Goal: Information Seeking & Learning: Learn about a topic

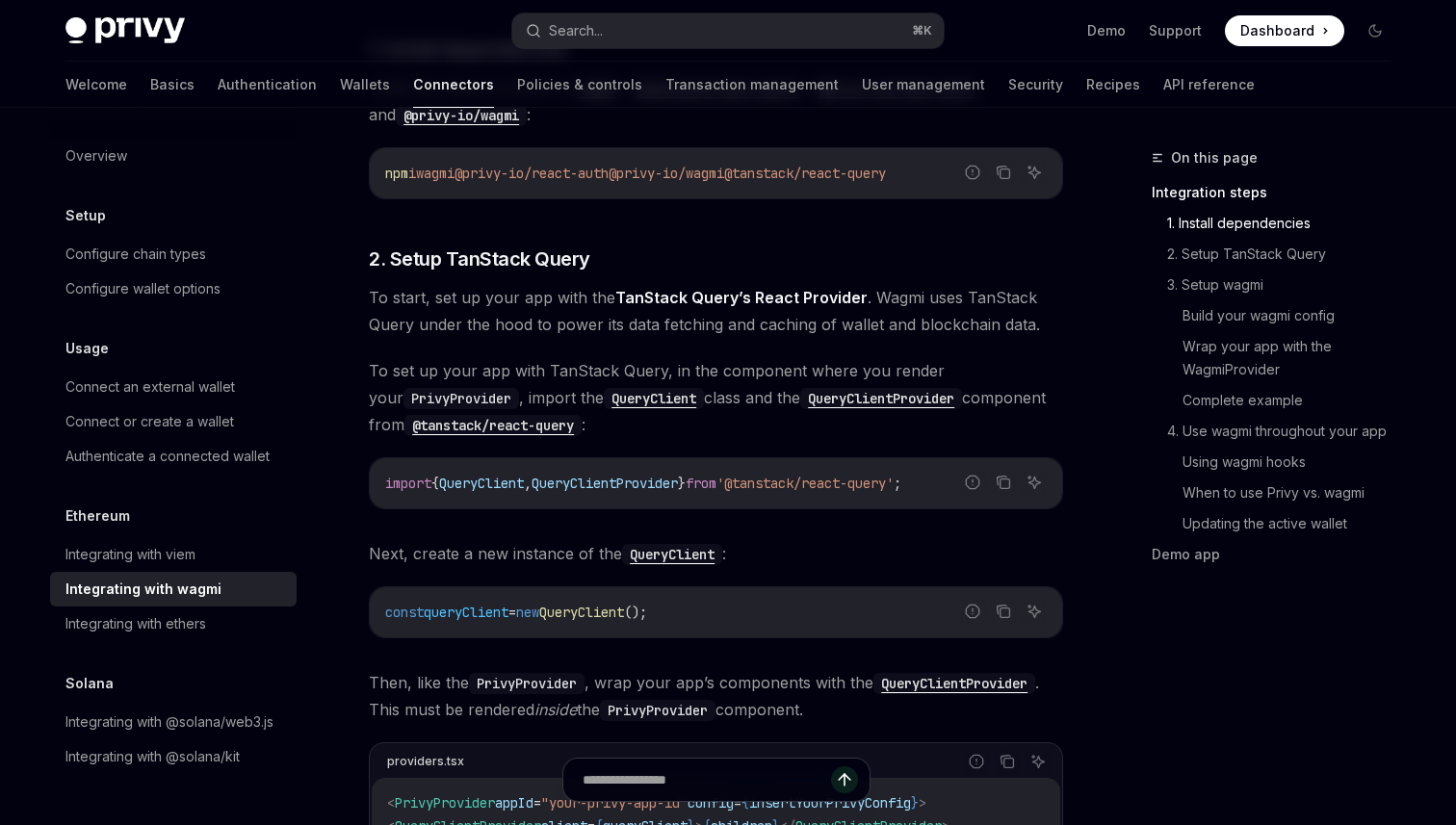
scroll to position [565, 0]
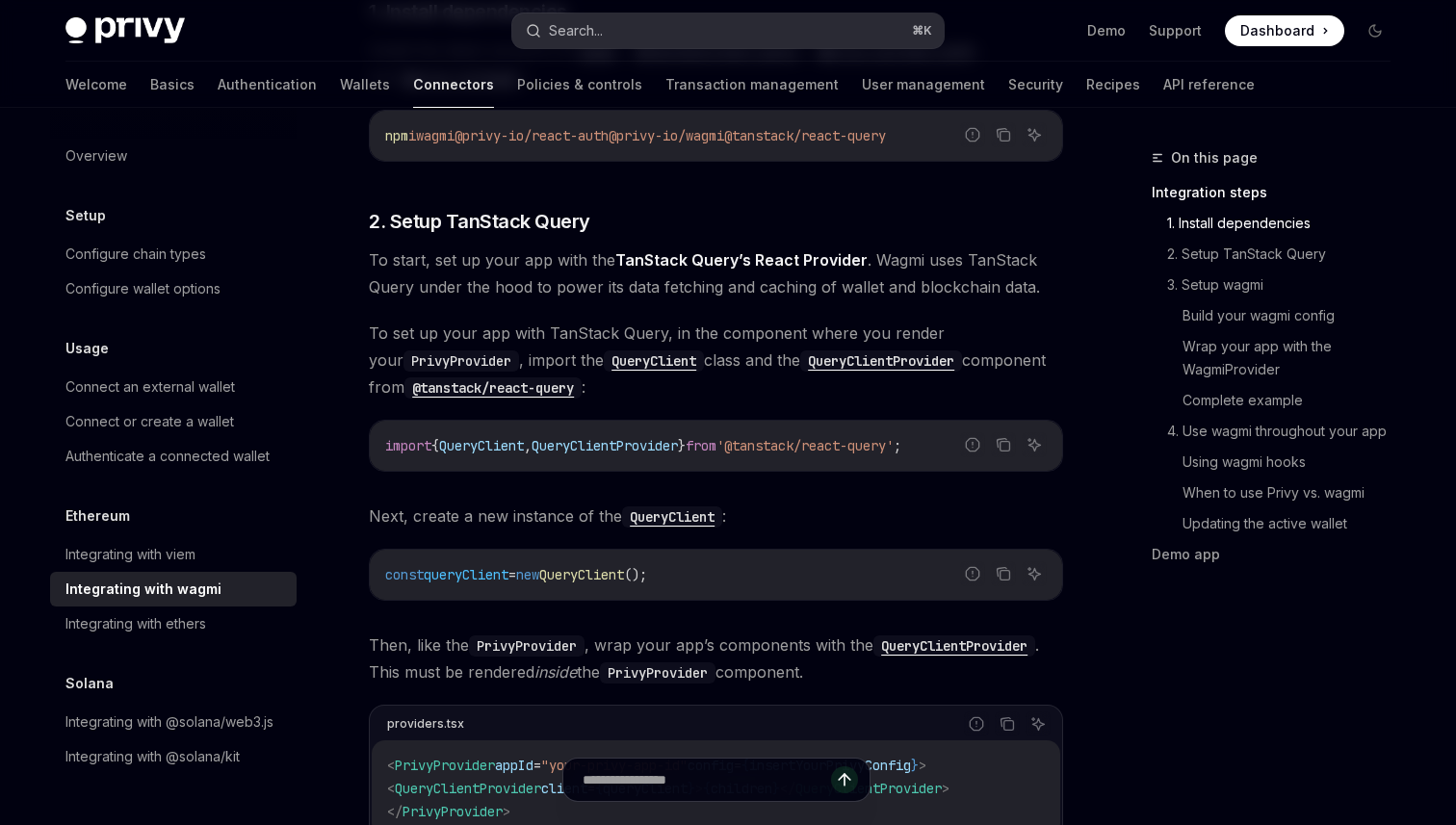
click at [689, 35] on button "Search... ⌘ K" at bounding box center [728, 31] width 431 height 35
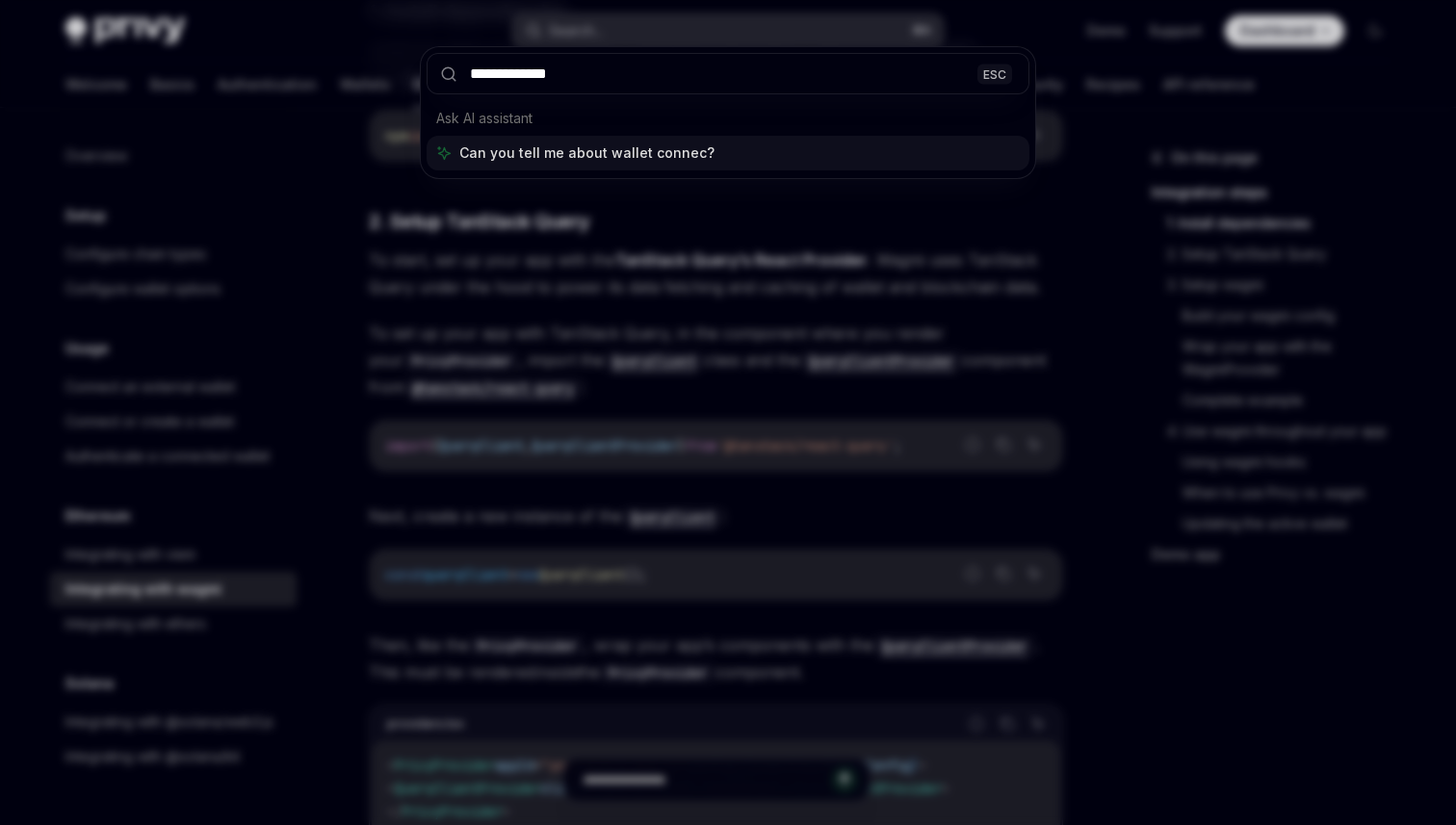
type input "**********"
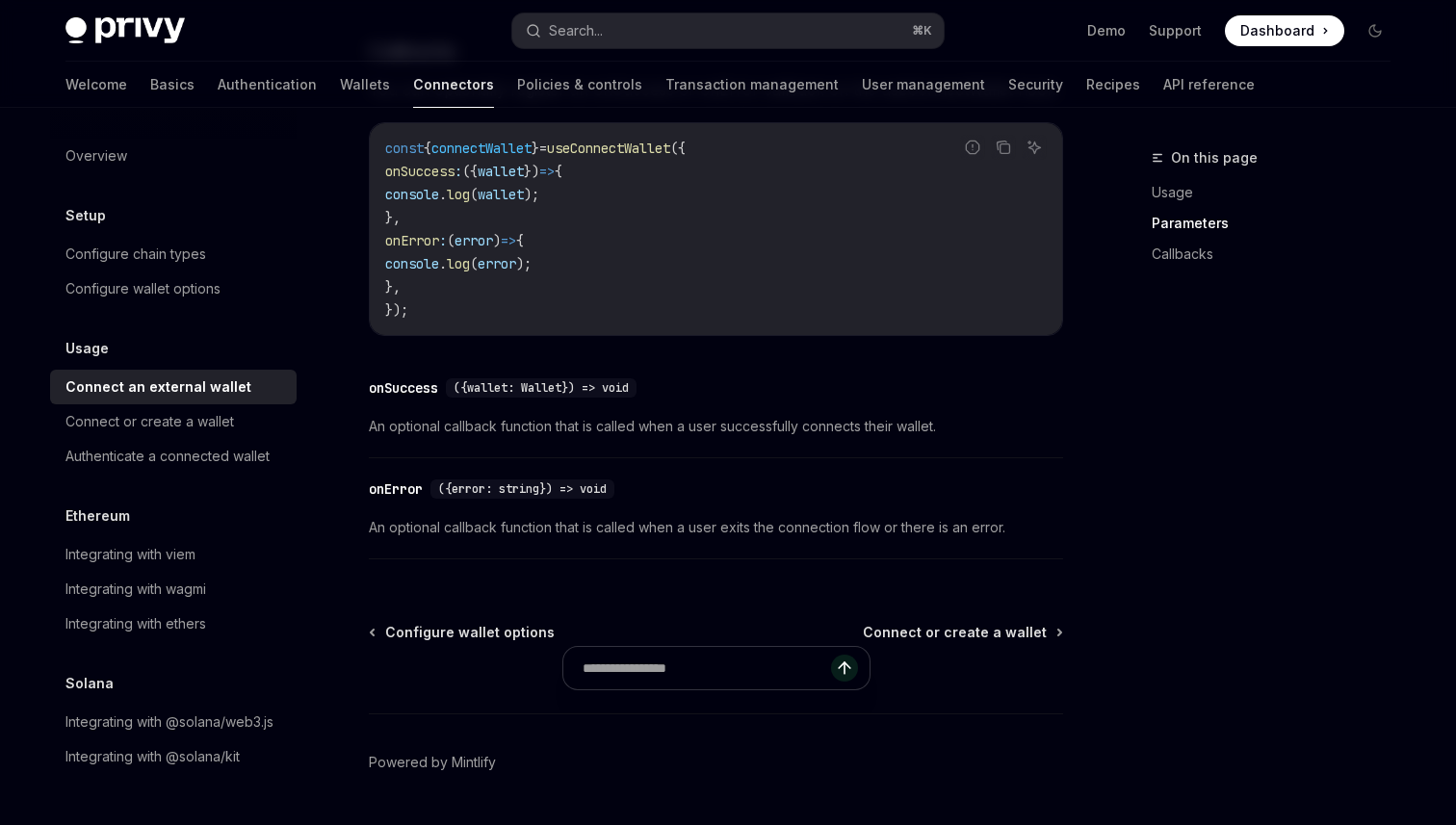
scroll to position [1289, 0]
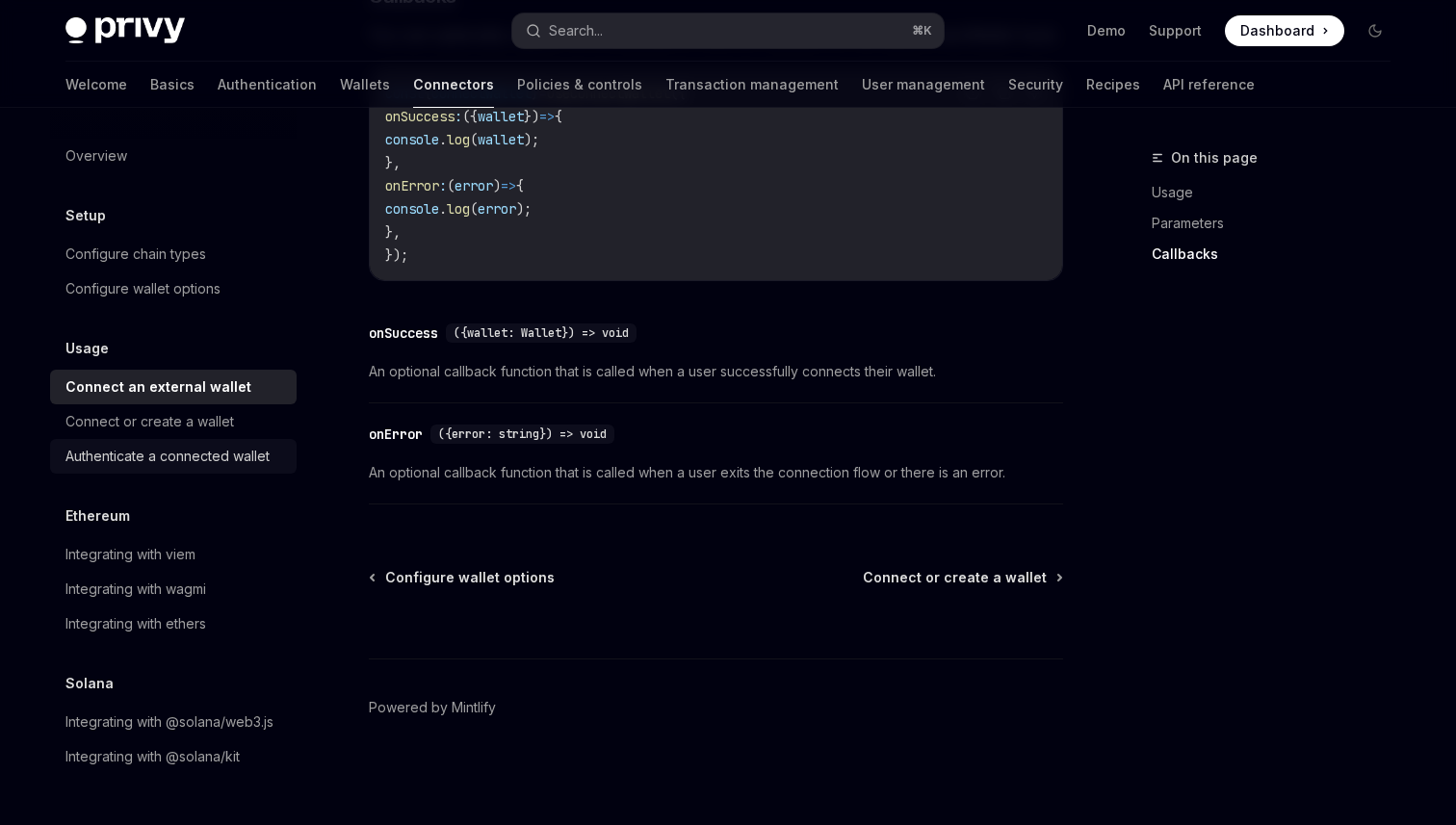
click at [215, 467] on div "Authenticate a connected wallet" at bounding box center [167, 456] width 204 height 23
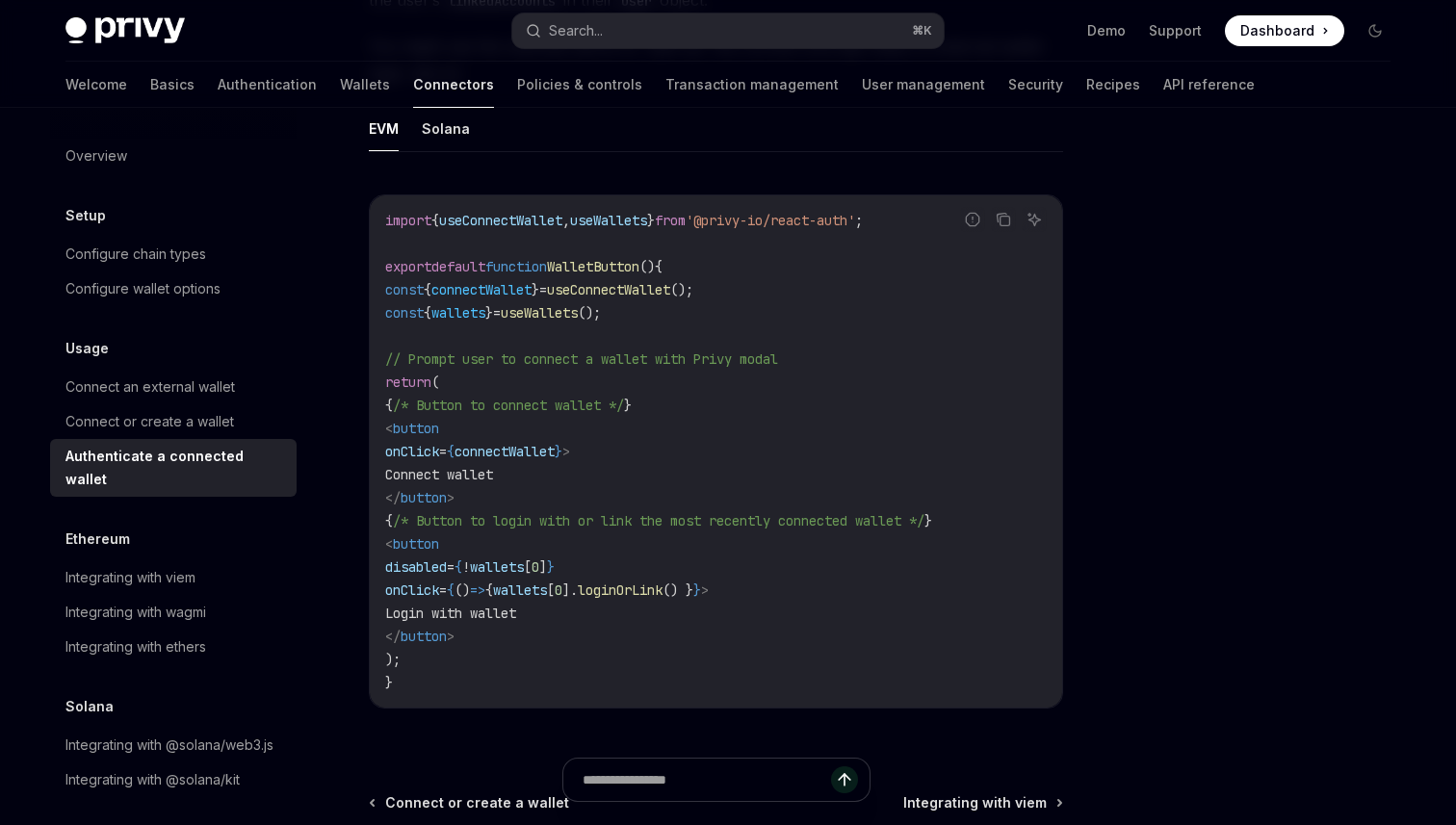
scroll to position [1015, 0]
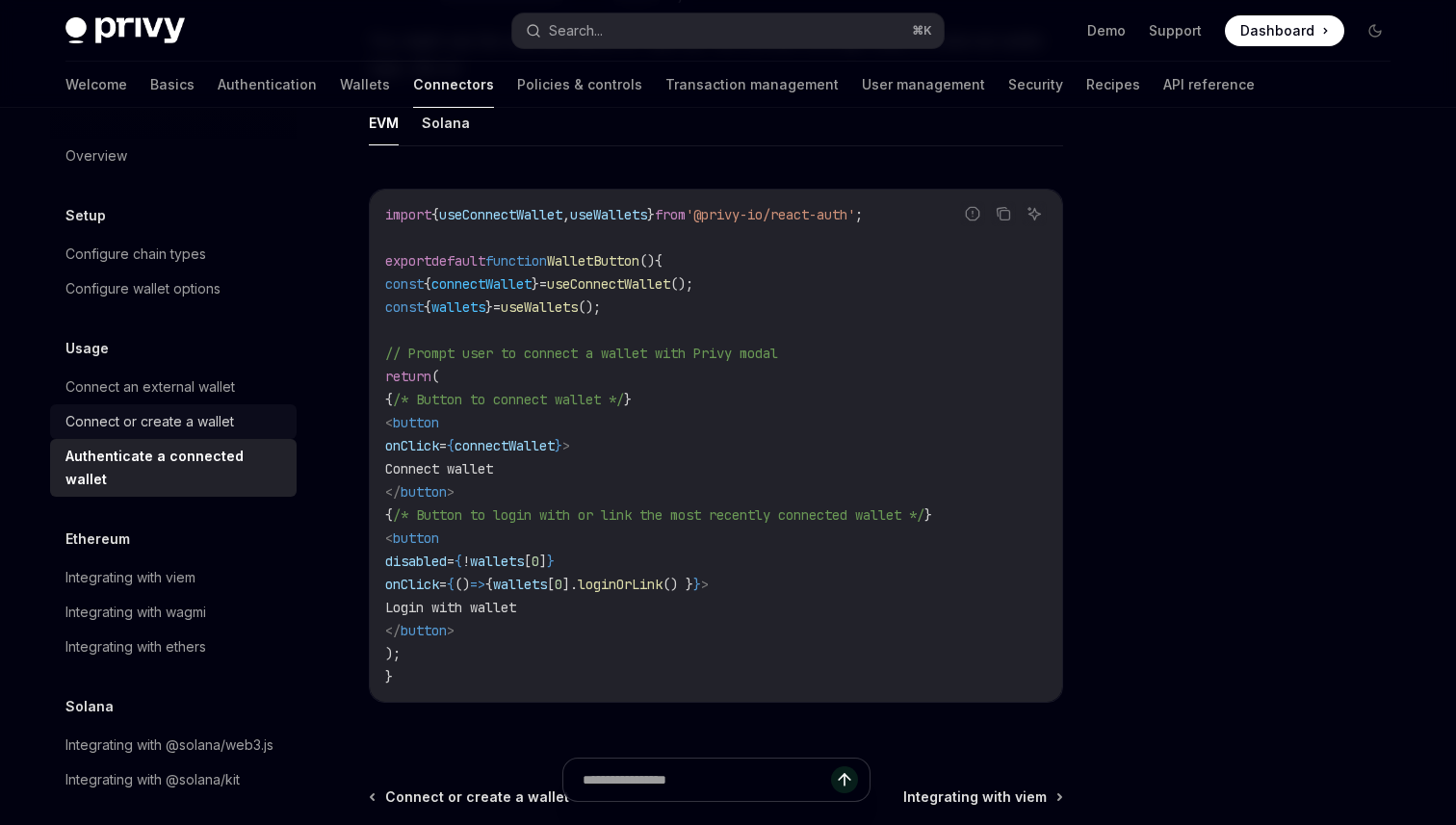
click at [264, 436] on link "Connect or create a wallet" at bounding box center [173, 422] width 247 height 35
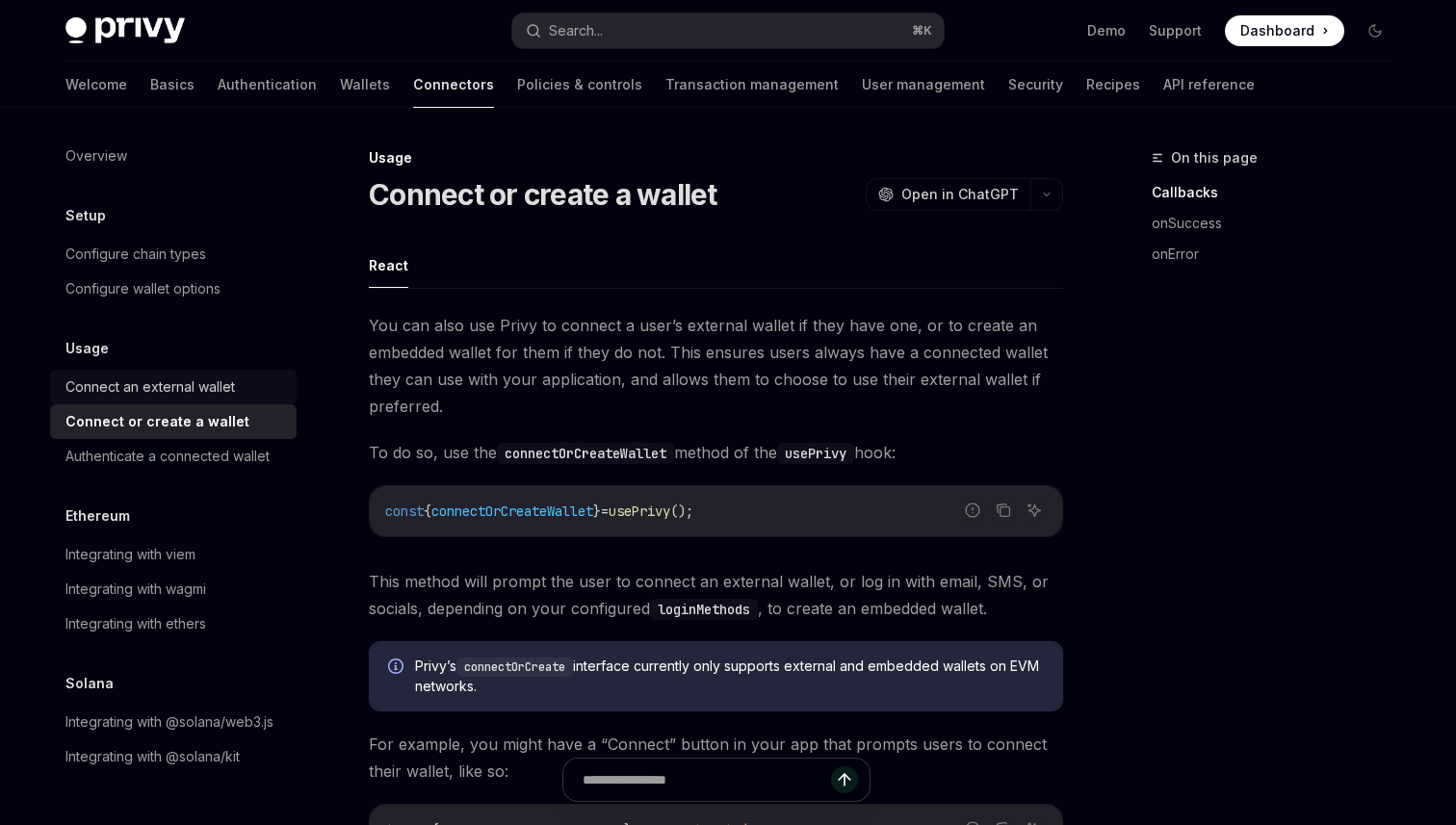
click at [238, 398] on div "Connect an external wallet" at bounding box center [175, 387] width 219 height 23
type textarea "*"
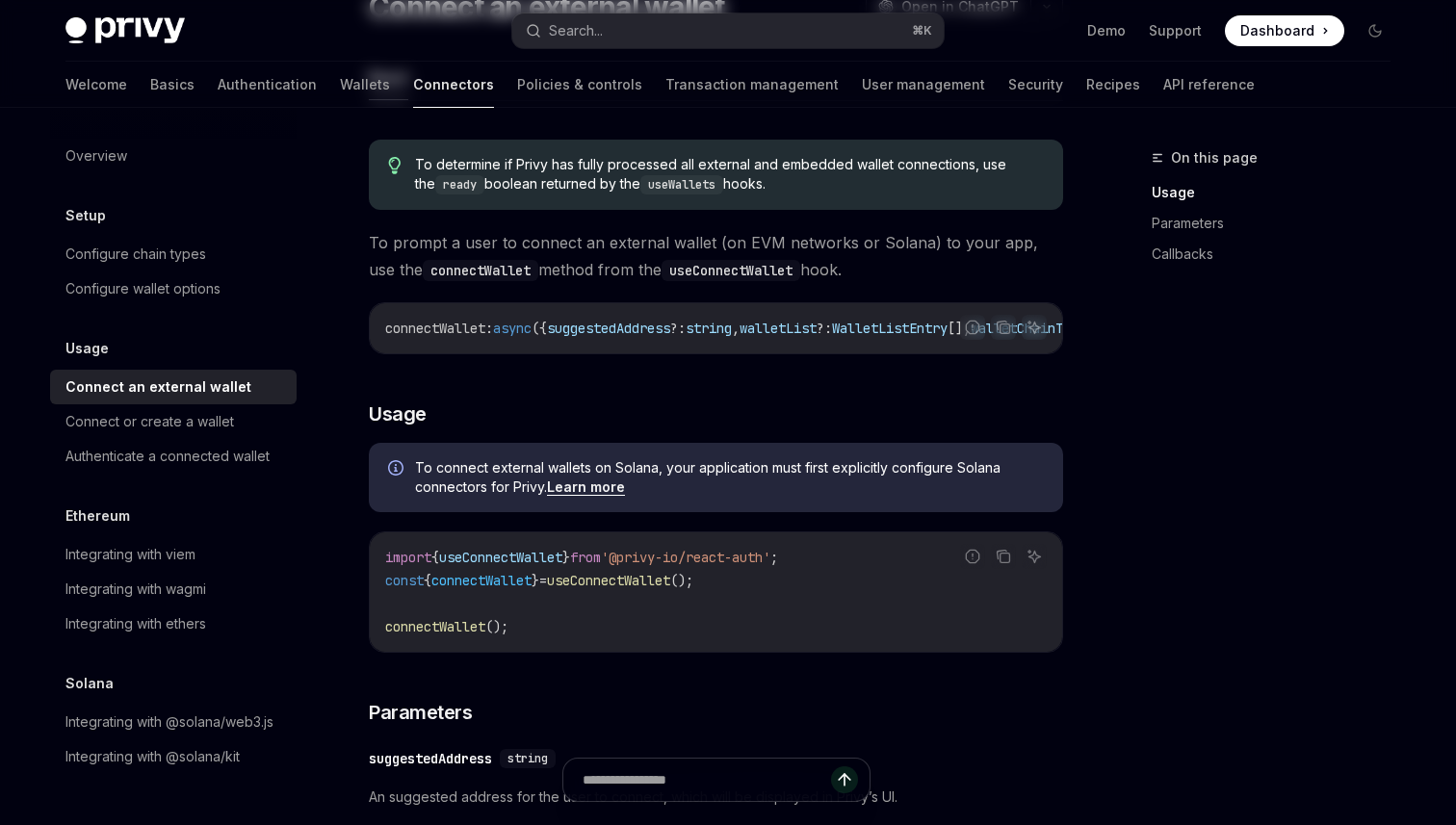
scroll to position [280, 0]
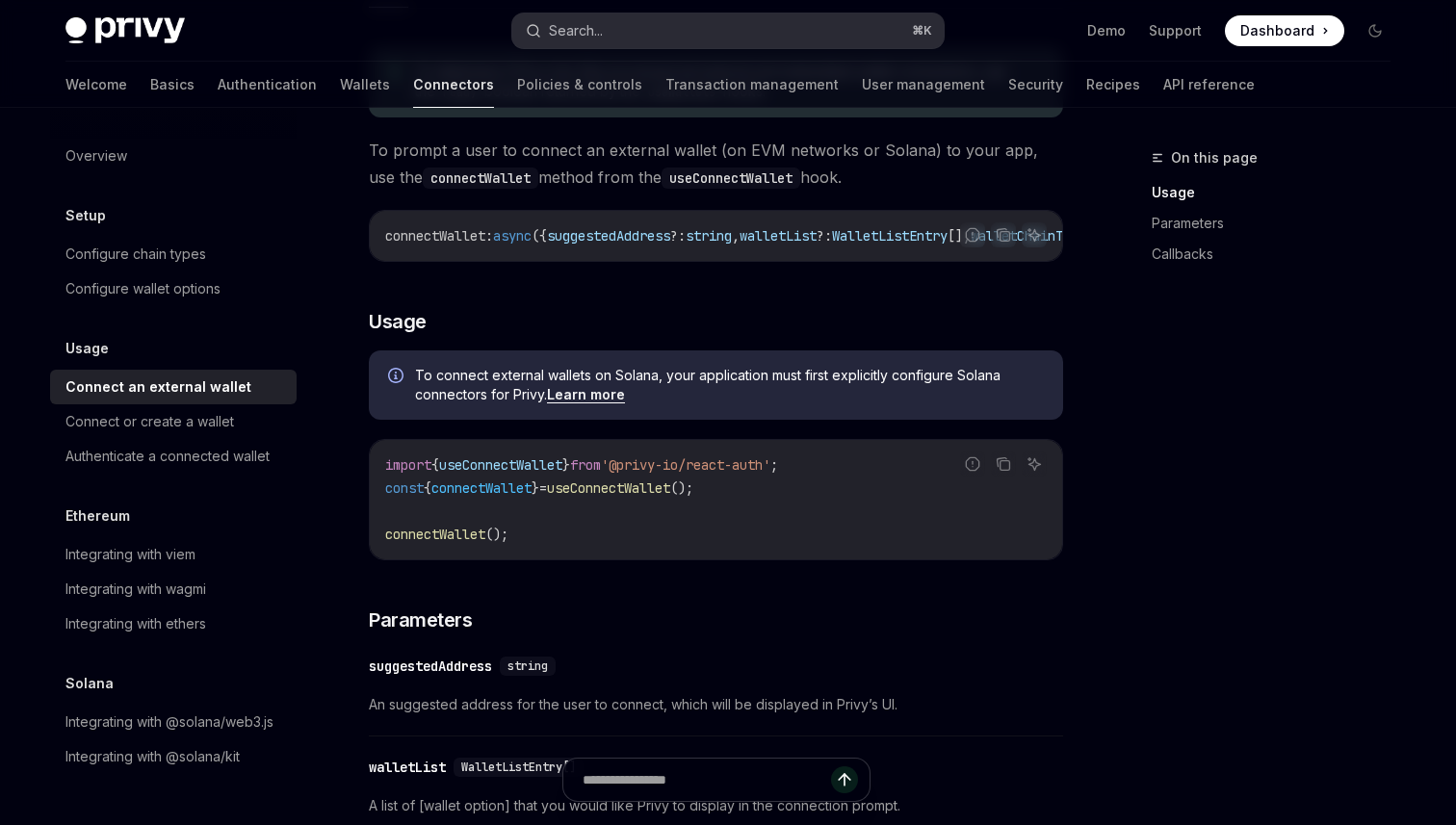
click at [581, 30] on div "Search..." at bounding box center [575, 31] width 54 height 23
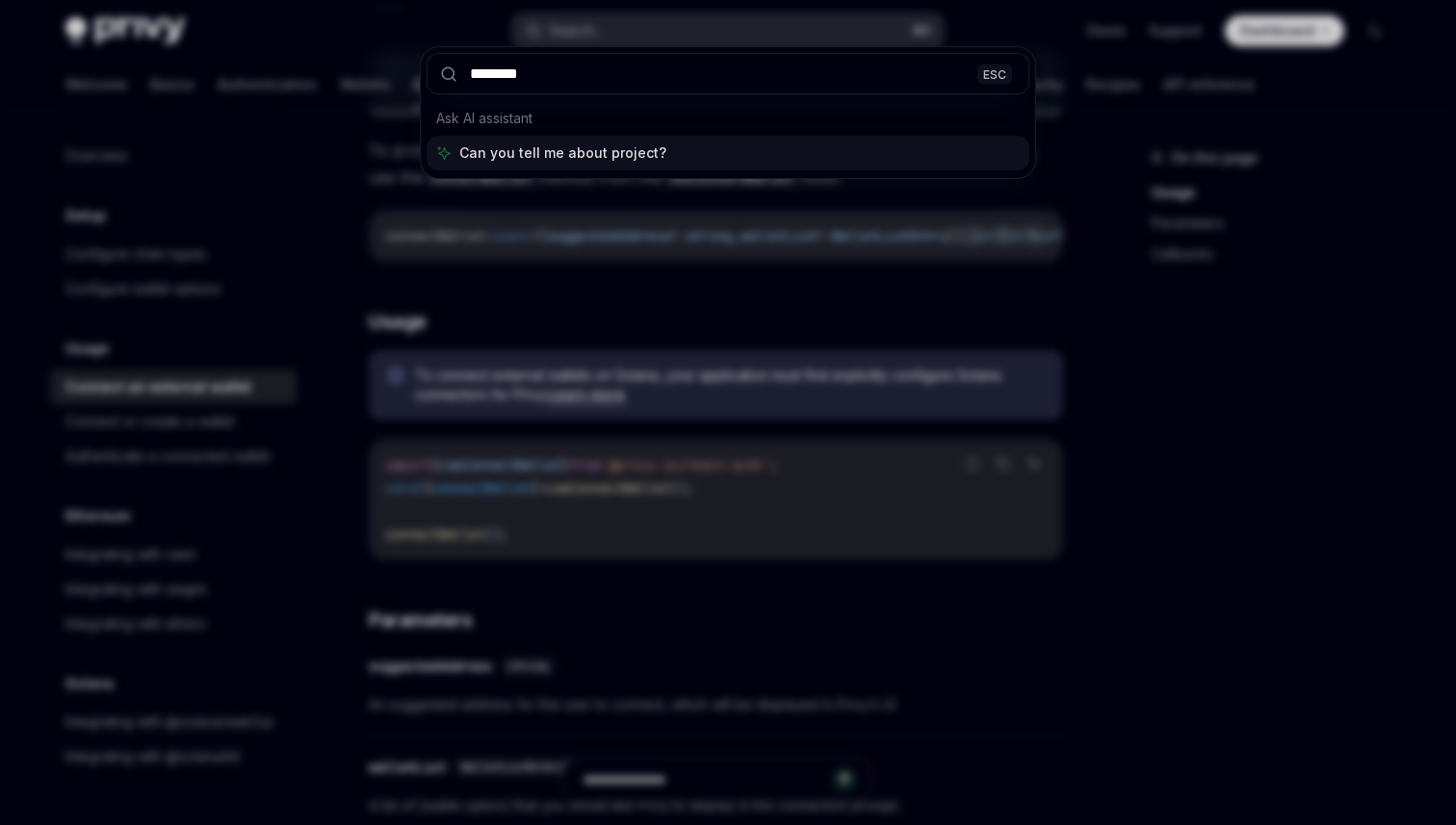
type input "*********"
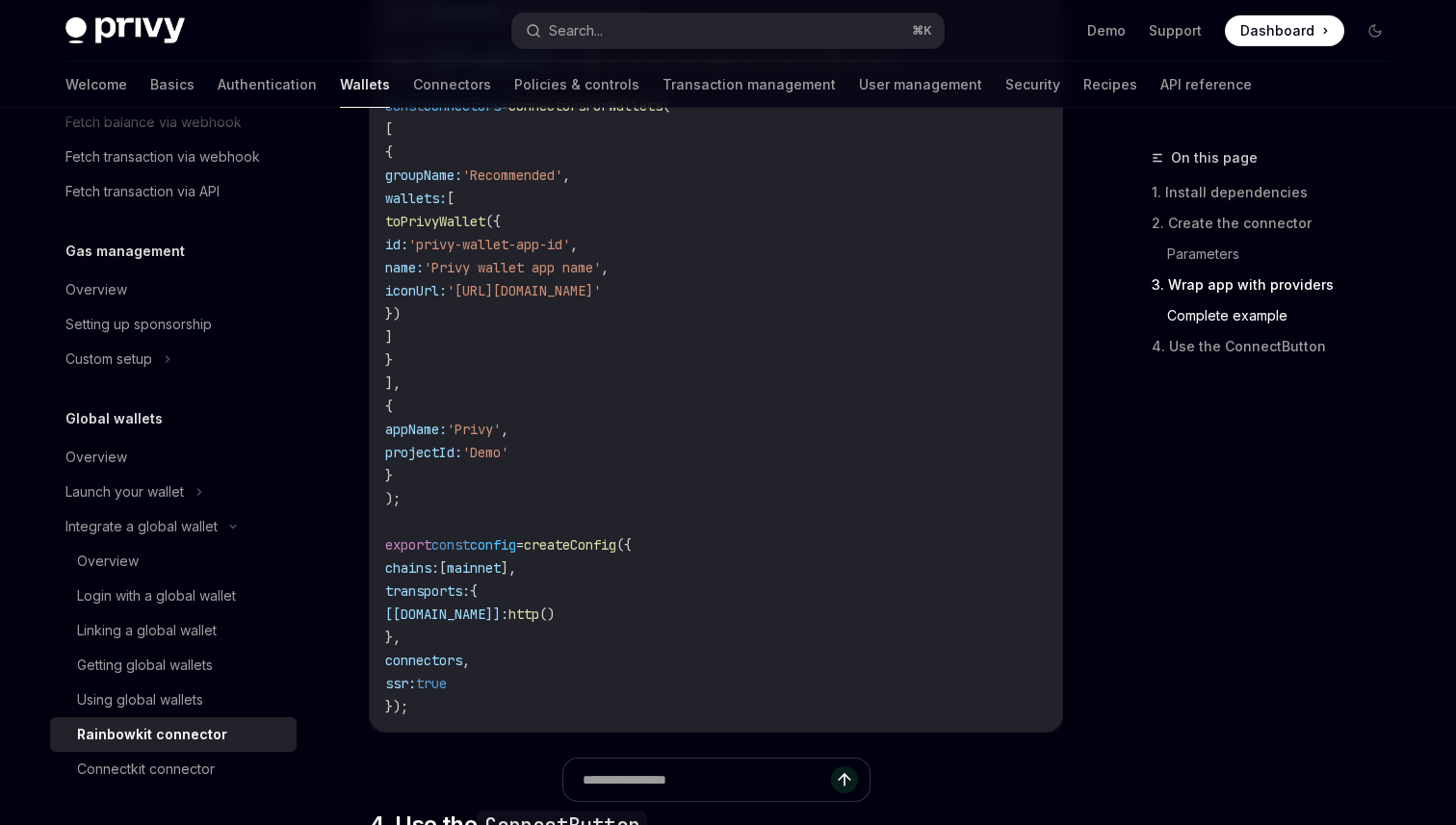
scroll to position [3995, 0]
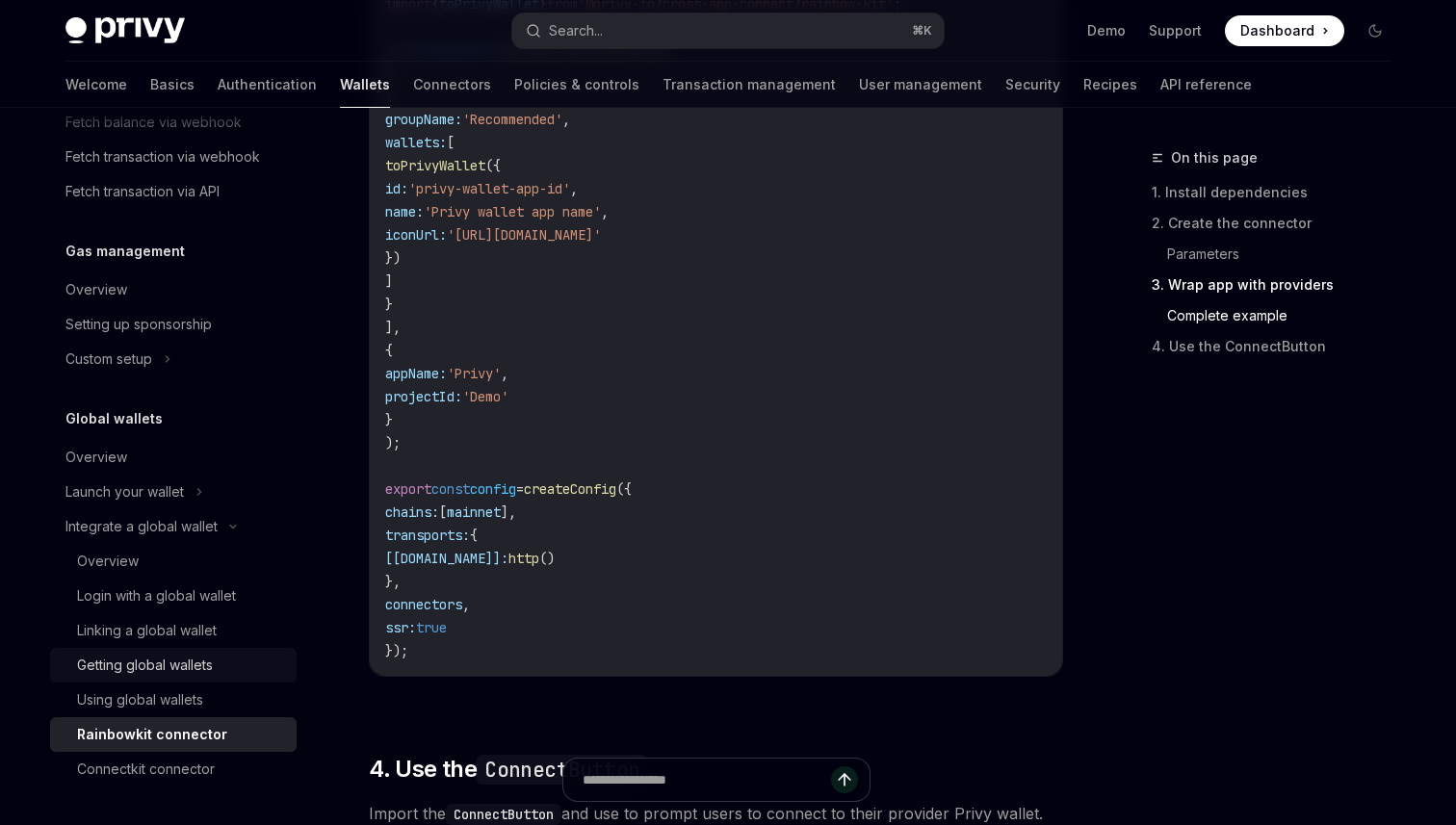
click at [213, 674] on div "Getting global wallets" at bounding box center [144, 666] width 136 height 23
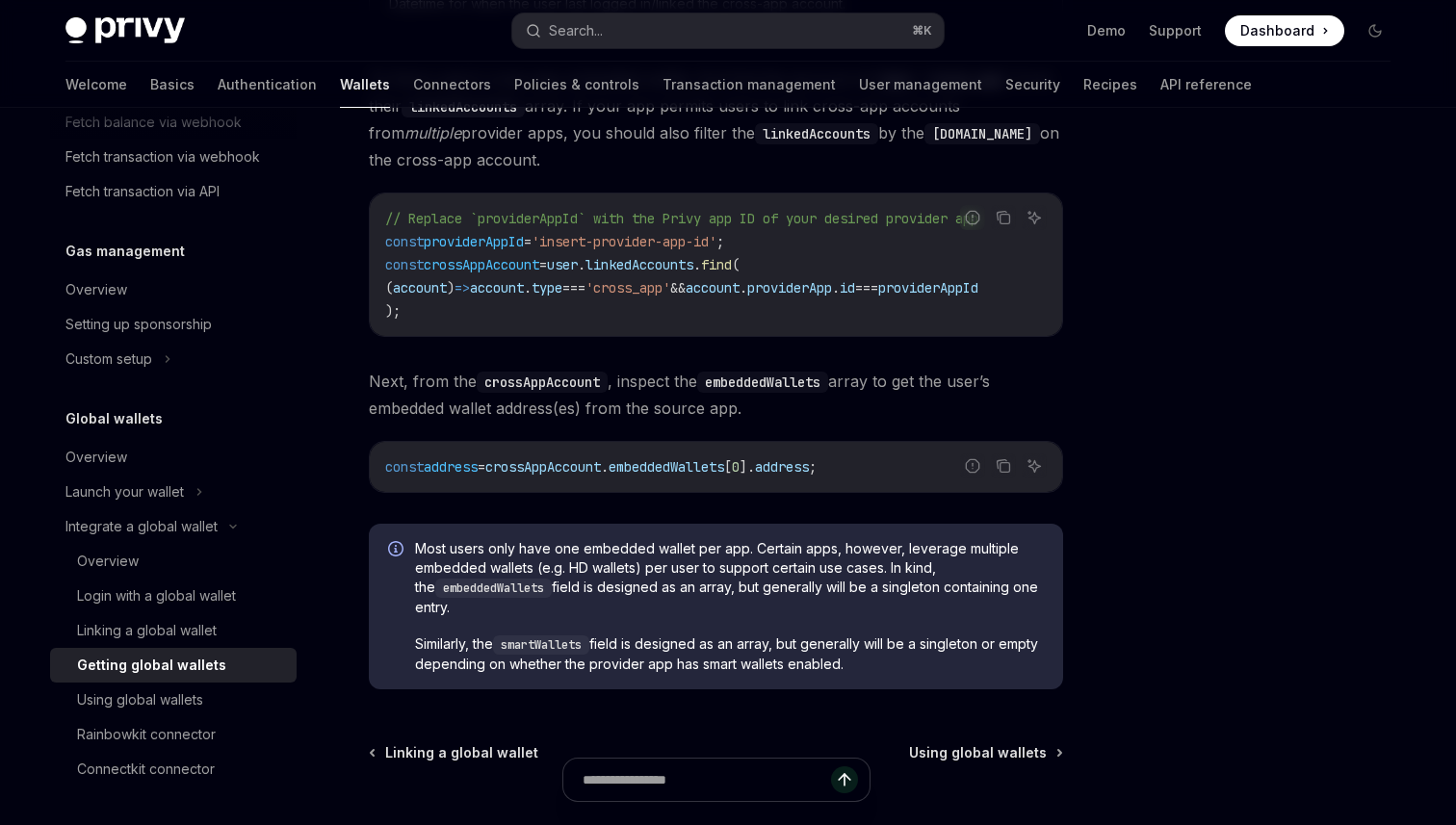
scroll to position [1551, 0]
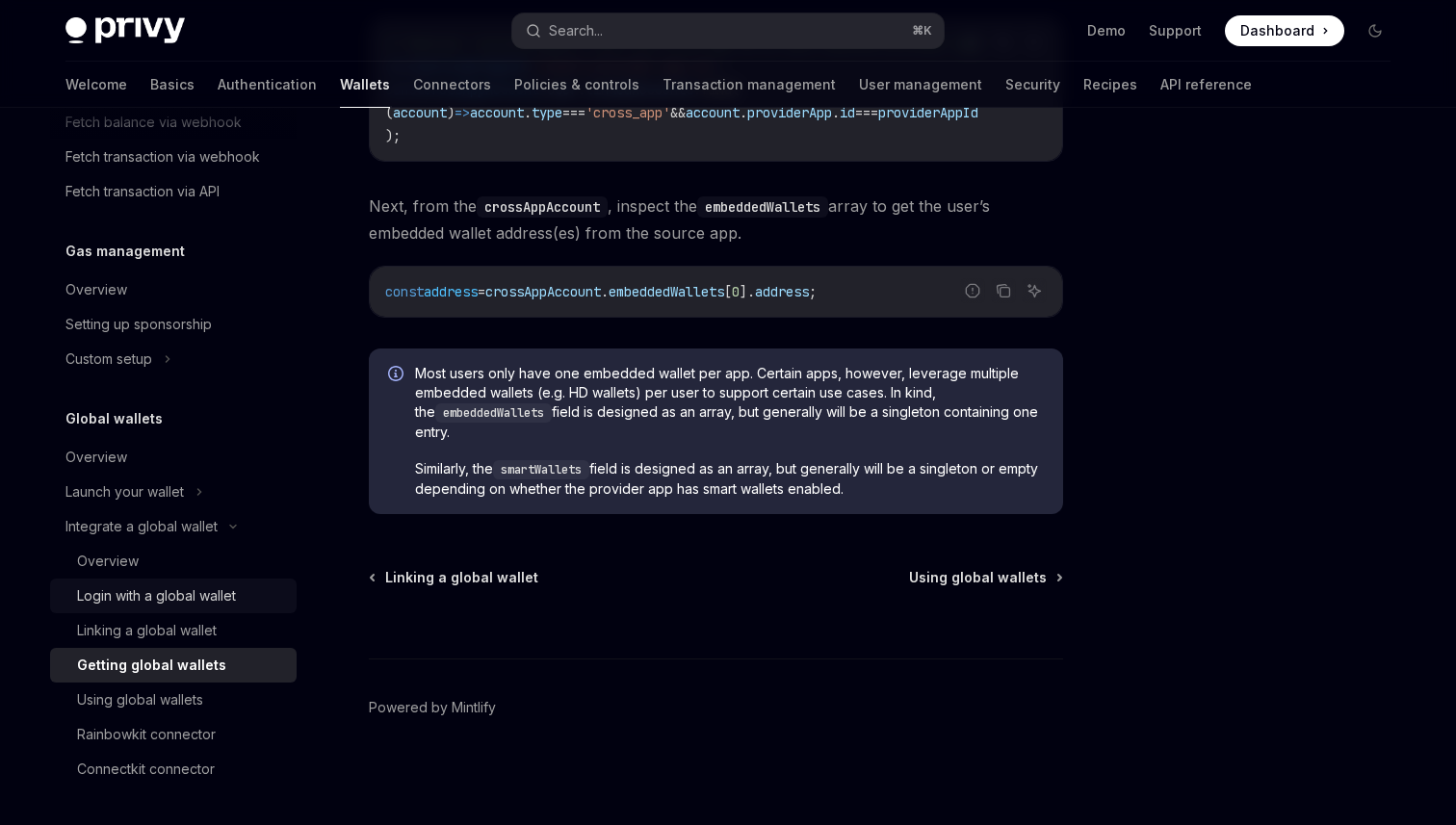
click at [178, 604] on div "Login with a global wallet" at bounding box center [156, 596] width 159 height 23
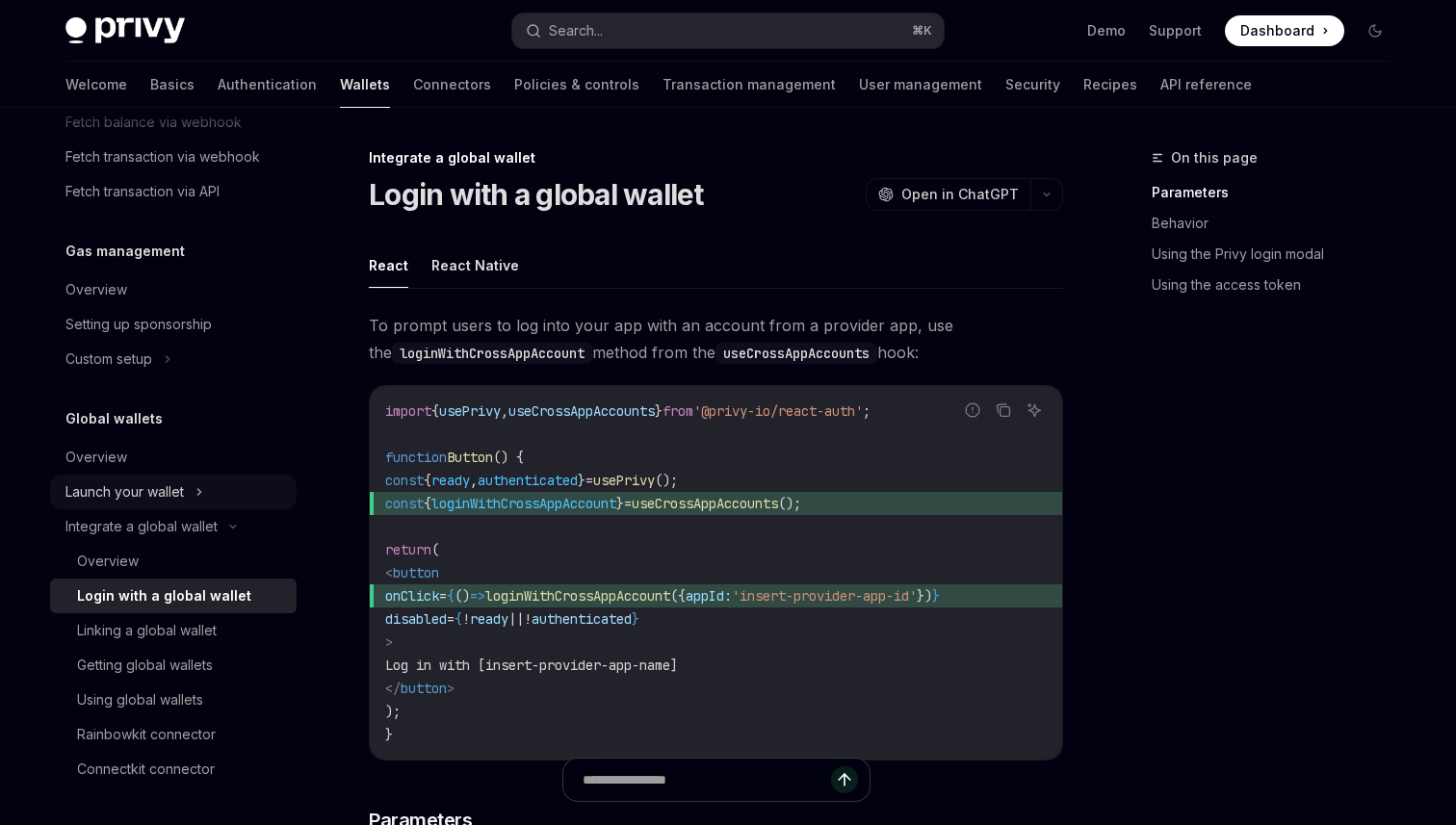
click at [208, 505] on button "Launch your wallet" at bounding box center [173, 492] width 247 height 35
type textarea "*"
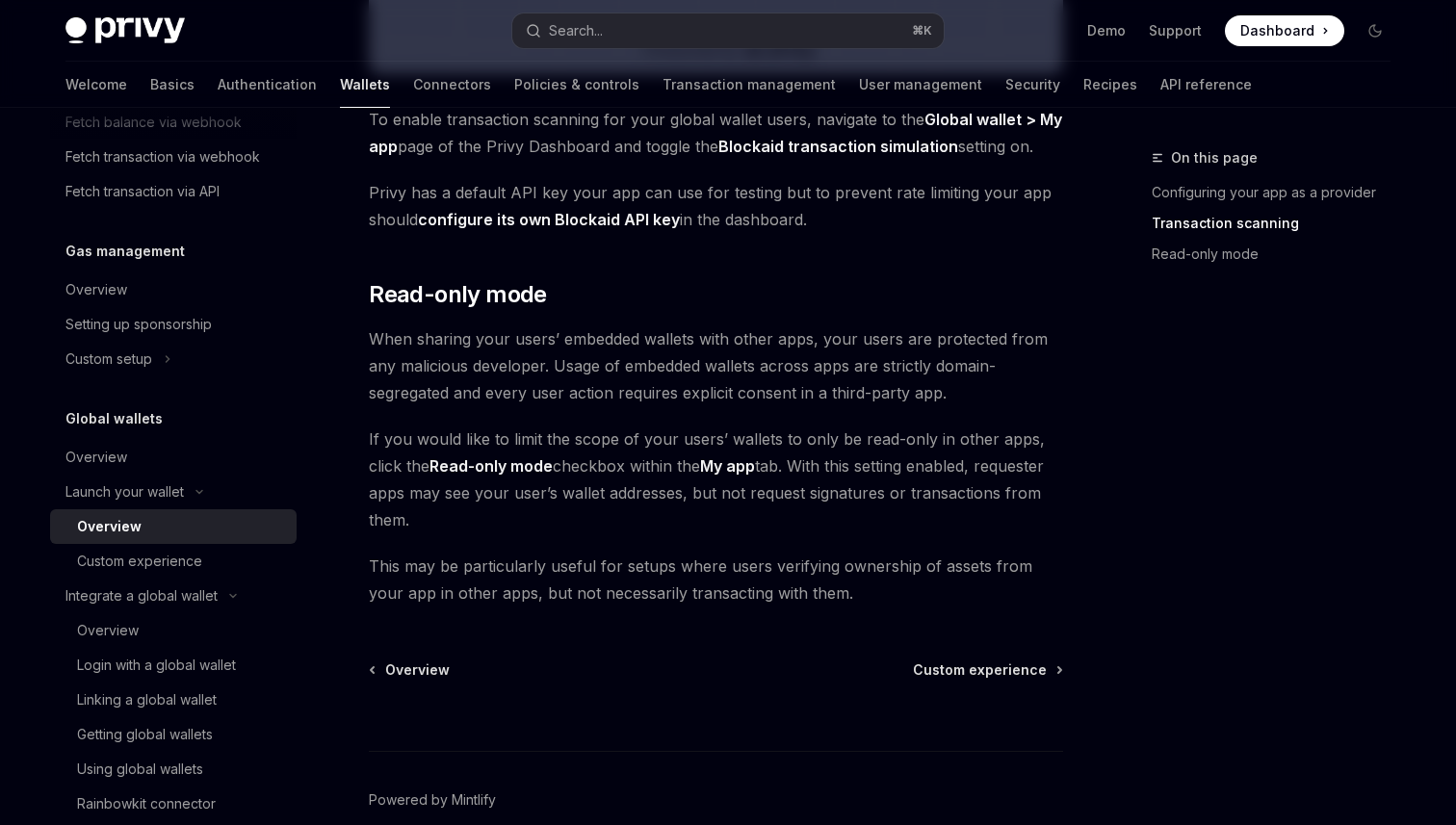
scroll to position [1659, 0]
